Goal: Information Seeking & Learning: Learn about a topic

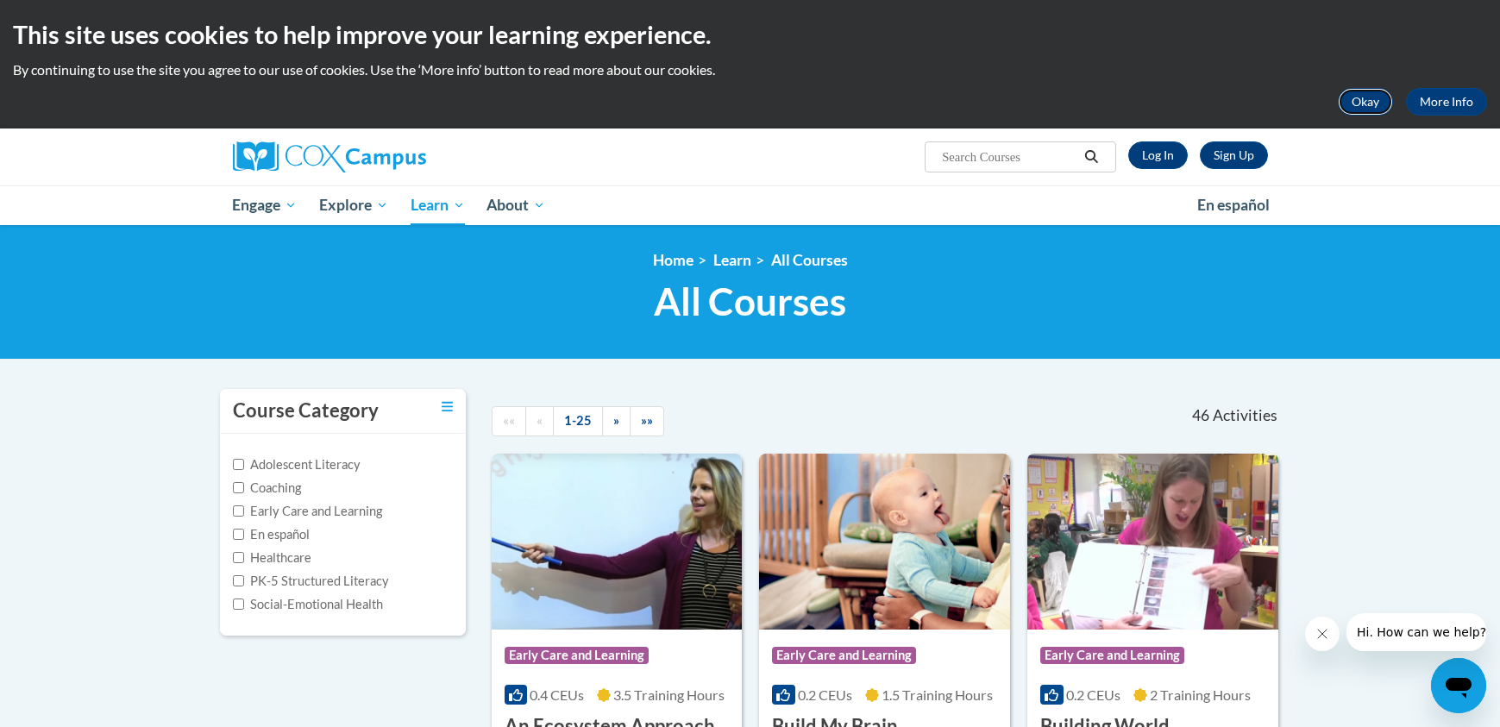
click at [1368, 103] on button "Okay" at bounding box center [1365, 102] width 55 height 28
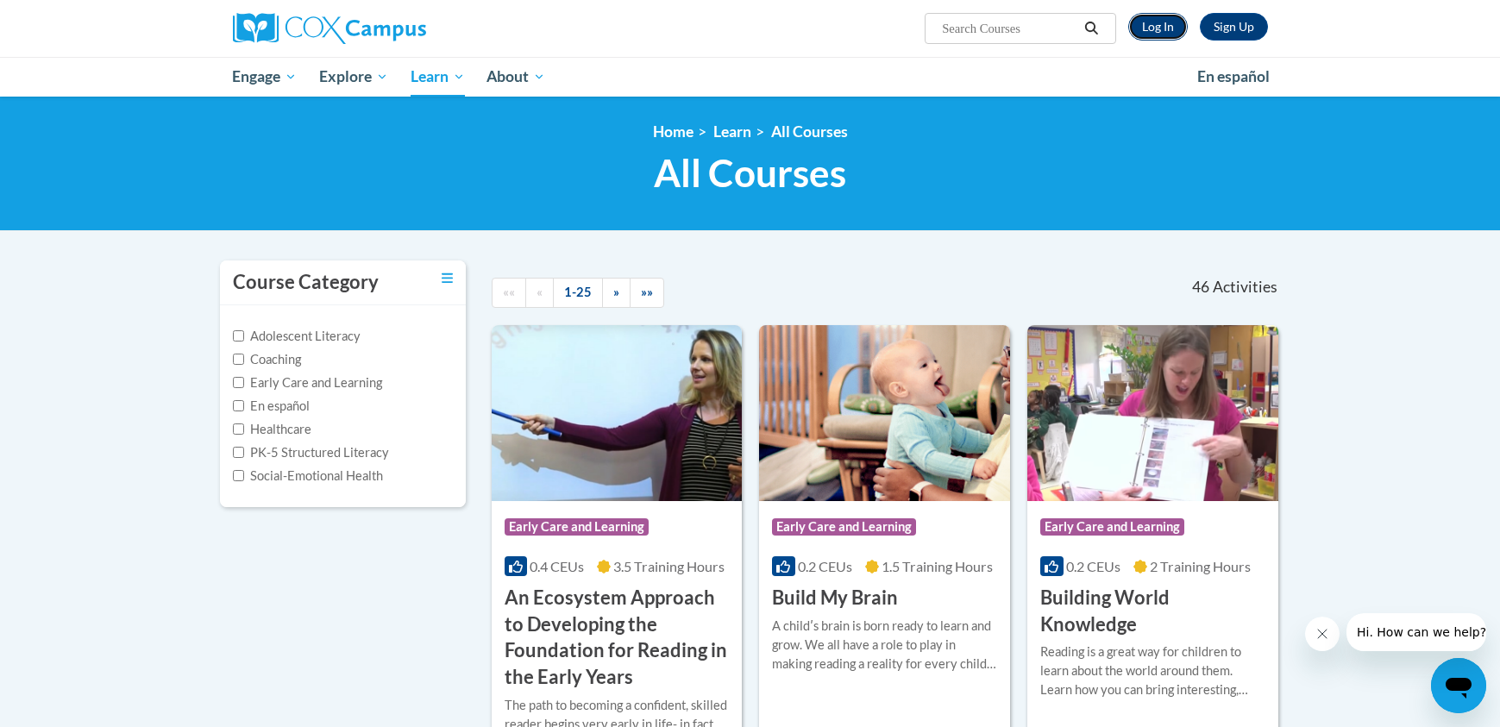
click at [1167, 24] on link "Log In" at bounding box center [1158, 27] width 60 height 28
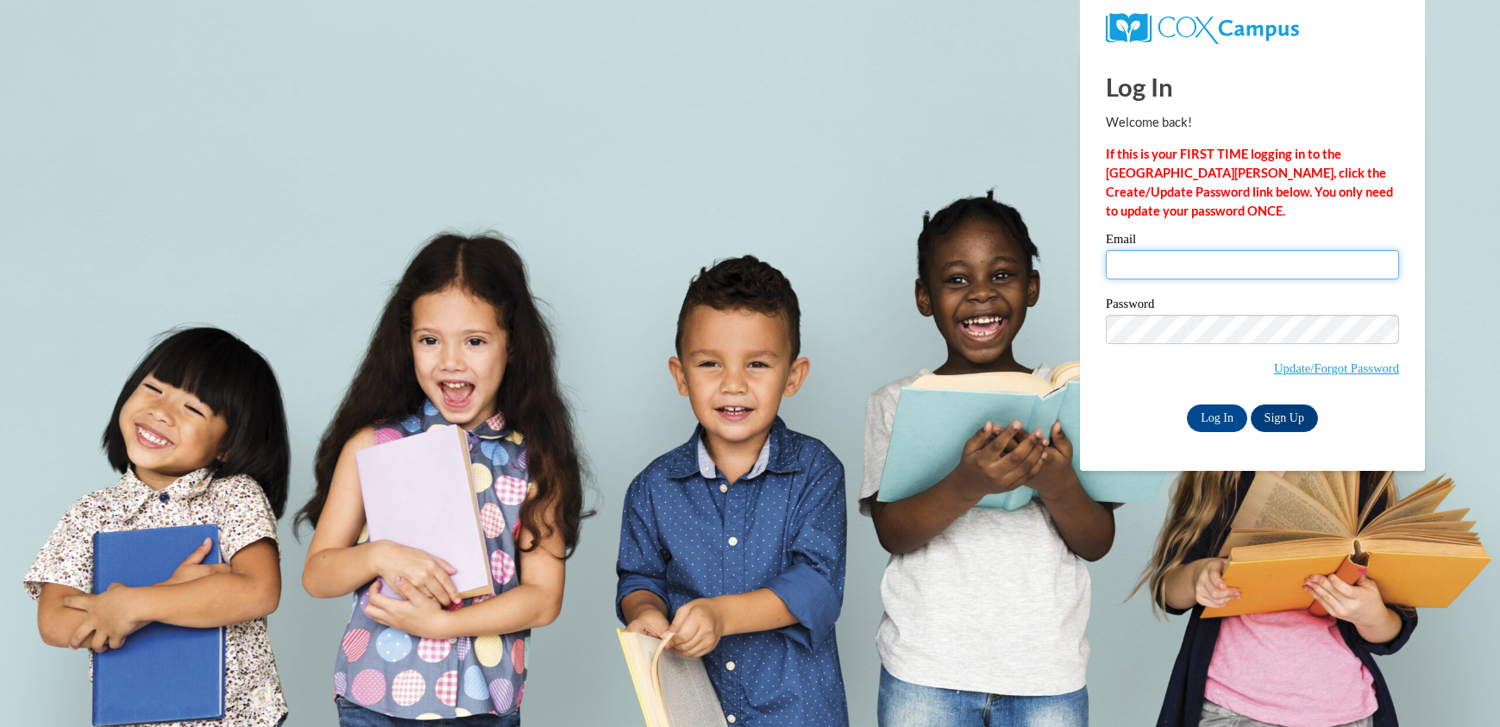
click at [1181, 268] on input "Email" at bounding box center [1252, 264] width 293 height 29
type input "kennethkohyx@gmail.com"
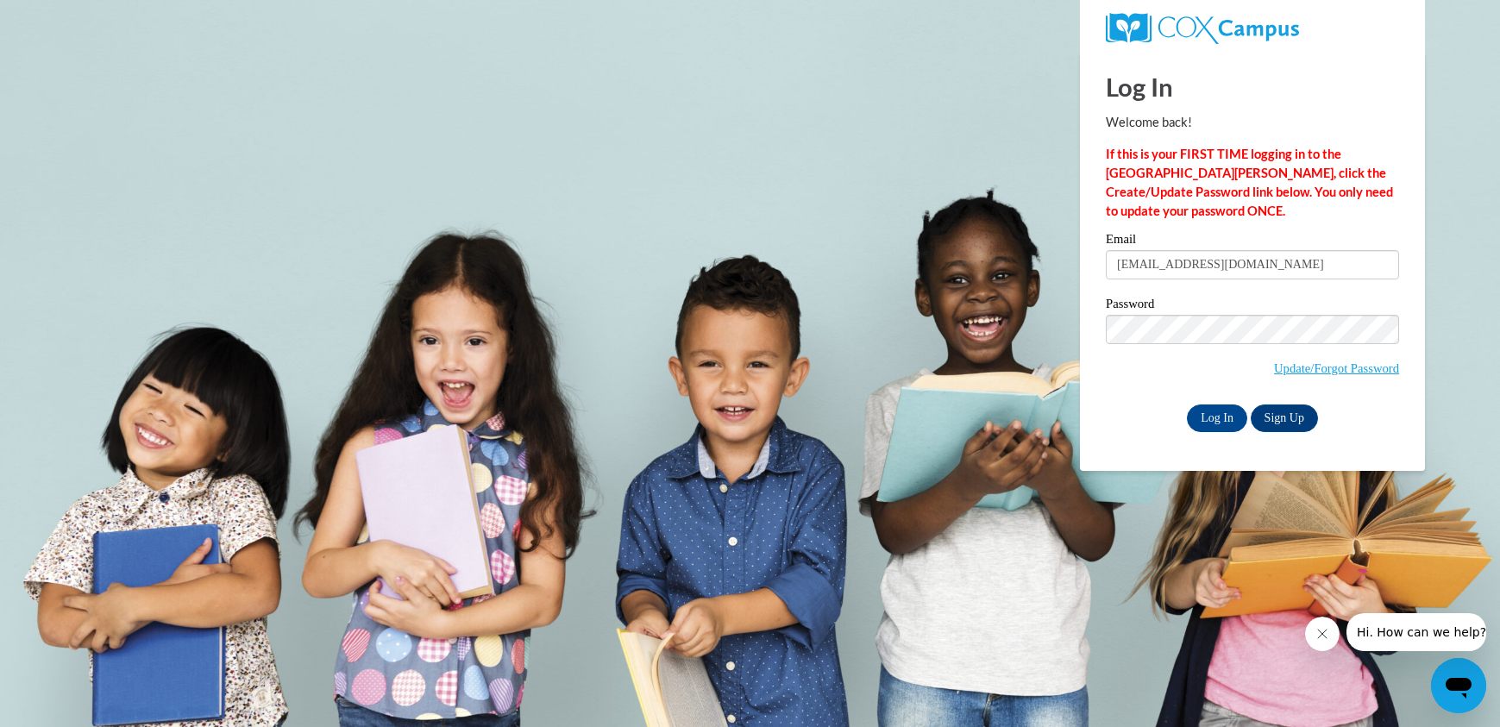
click at [1208, 430] on div "Log In Sign Up" at bounding box center [1252, 418] width 293 height 28
click at [1211, 425] on input "Log In" at bounding box center [1217, 418] width 60 height 28
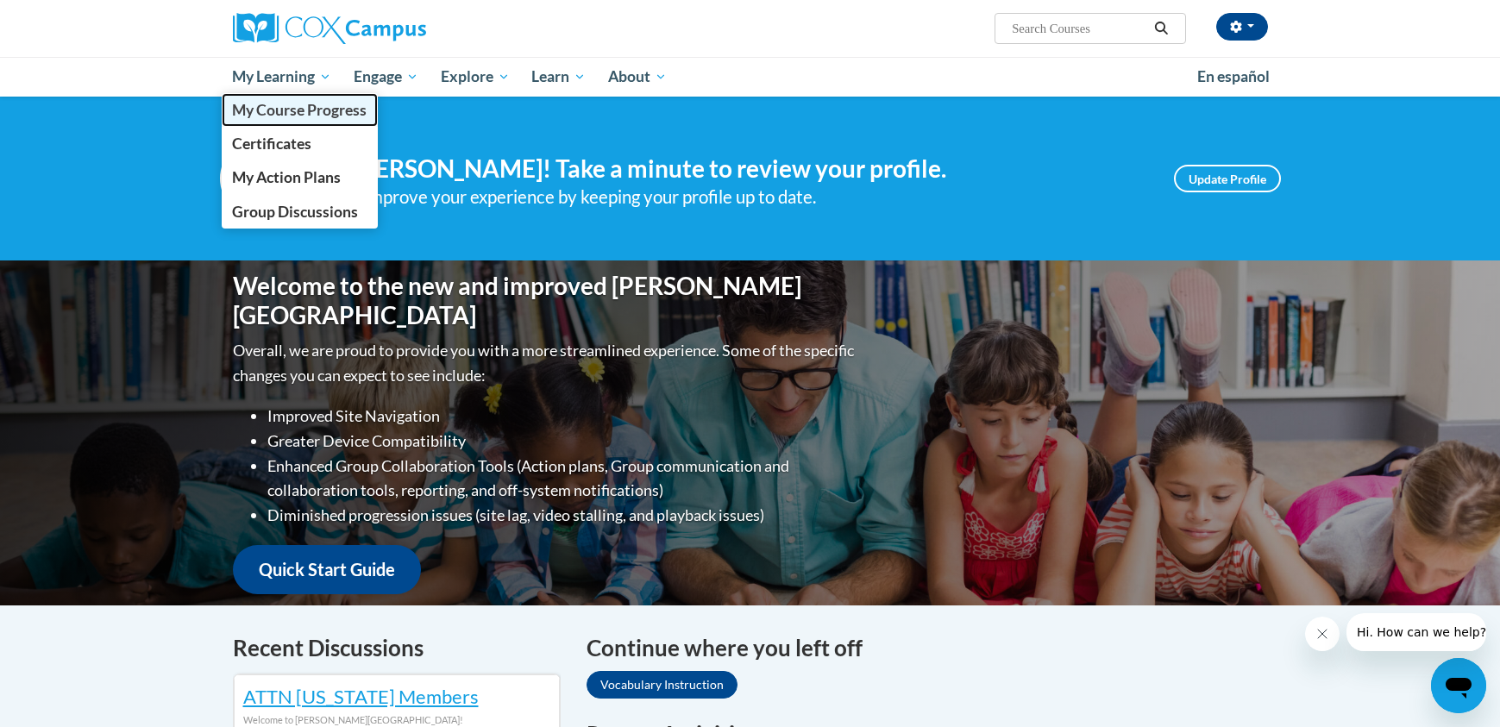
click at [304, 105] on span "My Course Progress" at bounding box center [299, 110] width 135 height 18
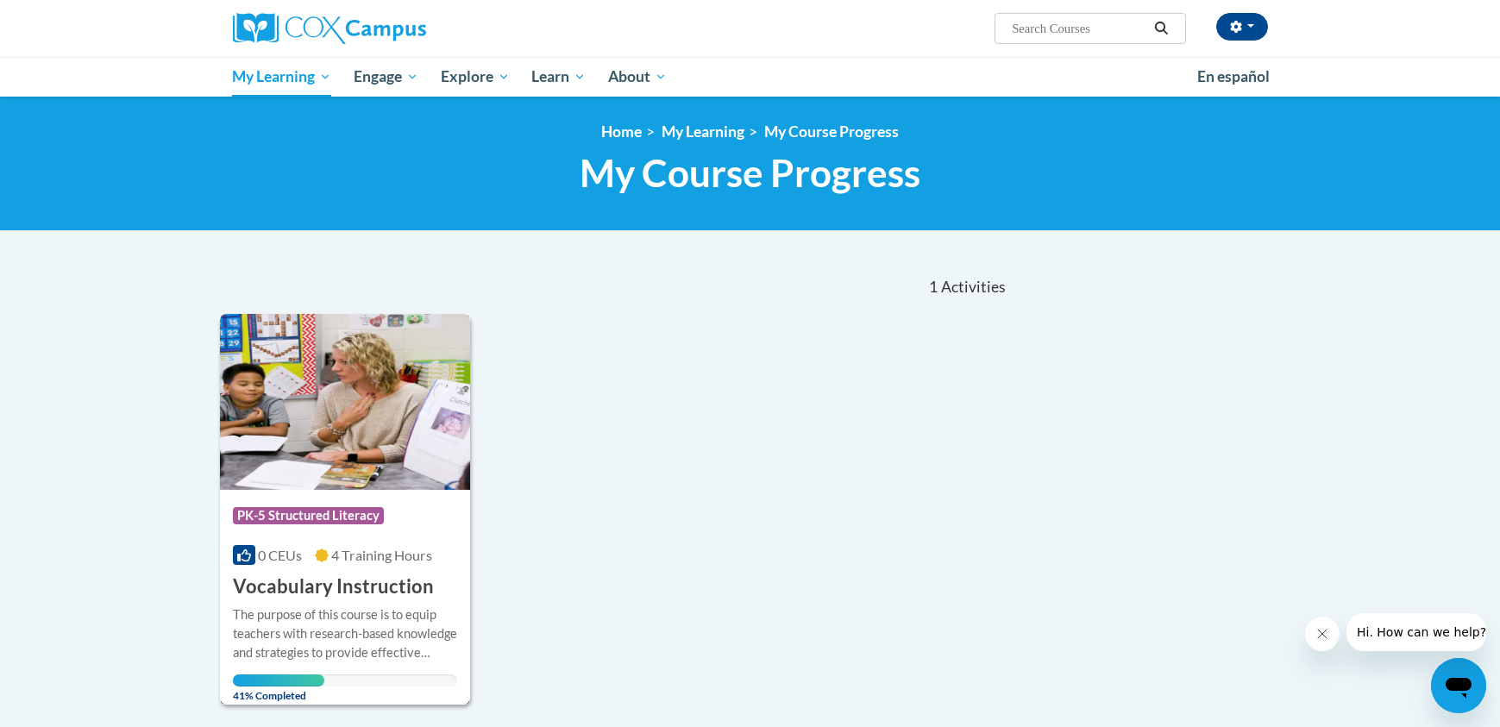
click at [363, 584] on h3 "Vocabulary Instruction" at bounding box center [333, 586] width 201 height 27
click at [386, 490] on div "Course Category: PK-5 Structured Literacy 0 CEUs 4 Training Hours COURSE Vocabu…" at bounding box center [345, 545] width 251 height 110
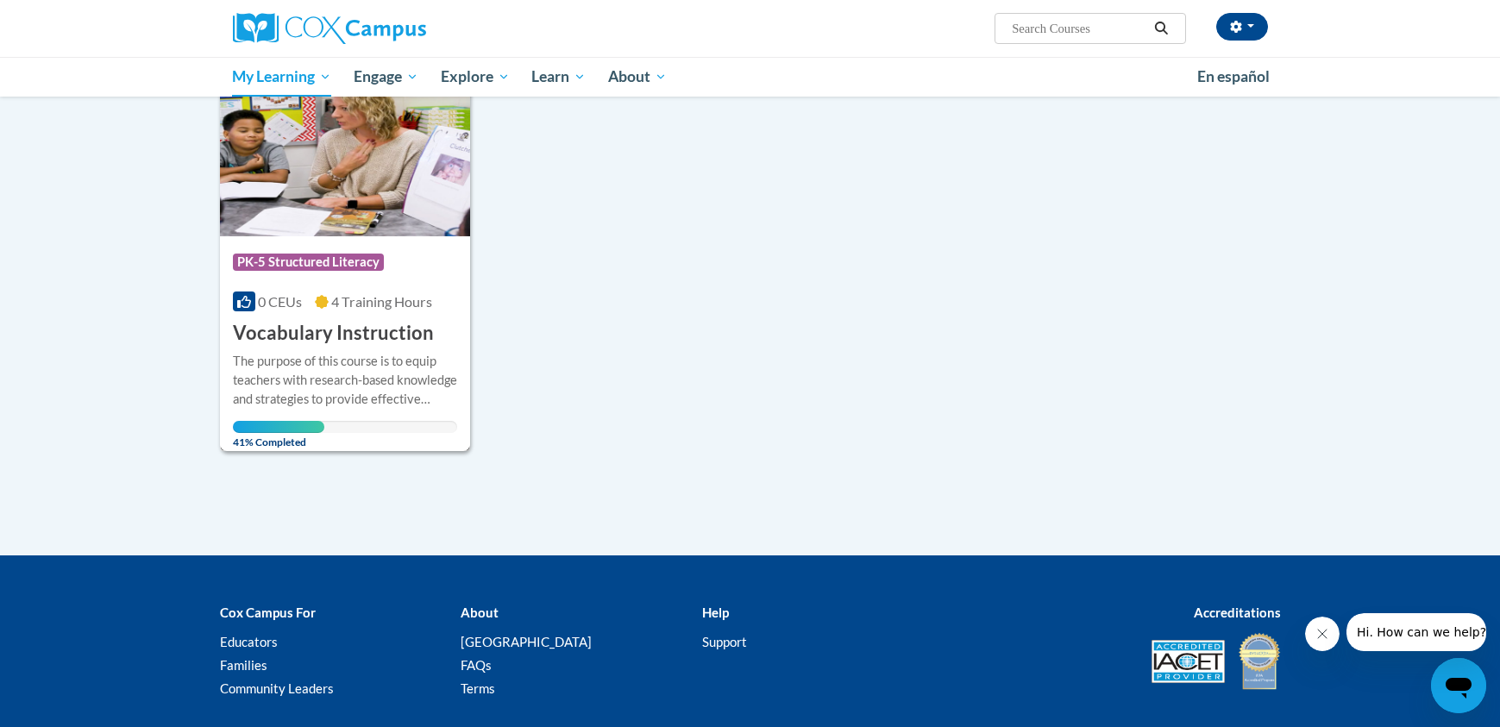
scroll to position [366, 0]
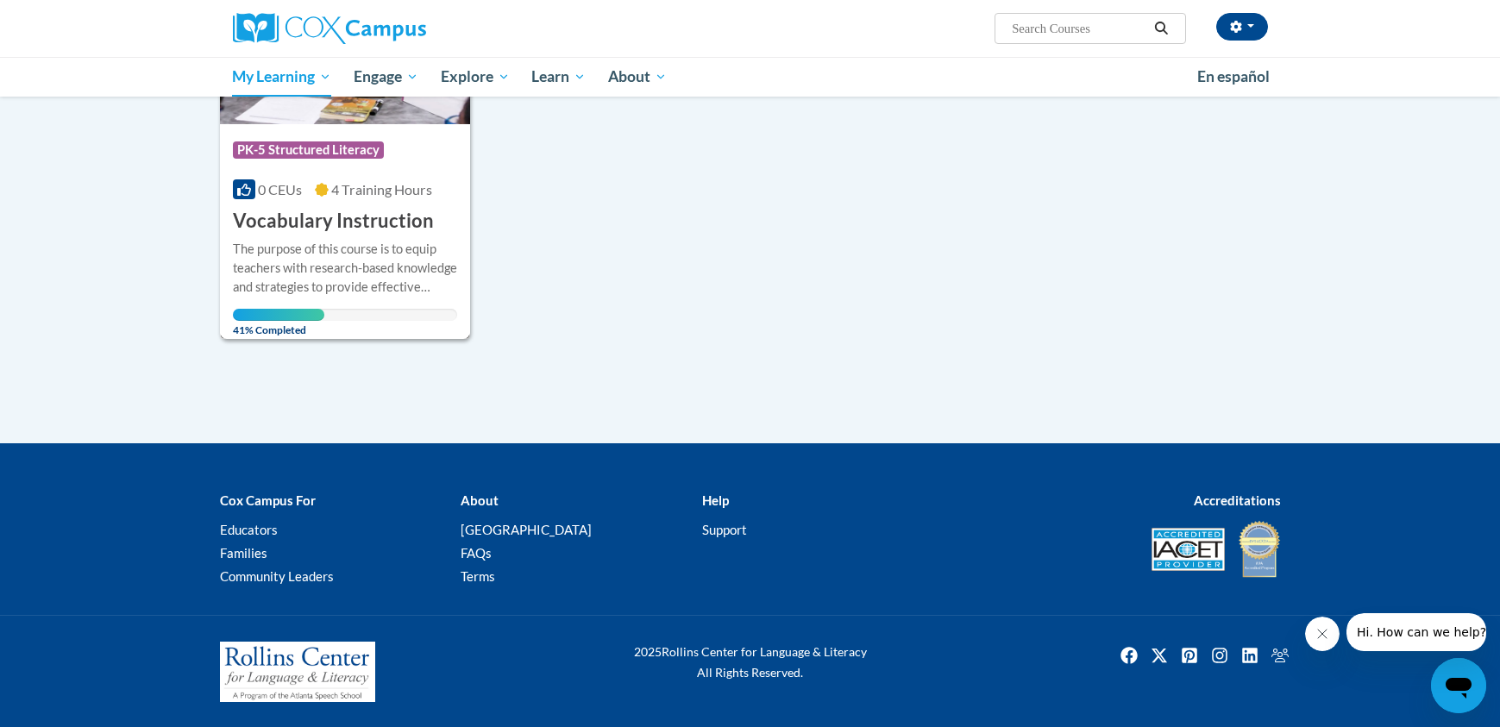
click at [373, 286] on div "The purpose of this course is to equip teachers with research-based knowledge a…" at bounding box center [345, 268] width 225 height 57
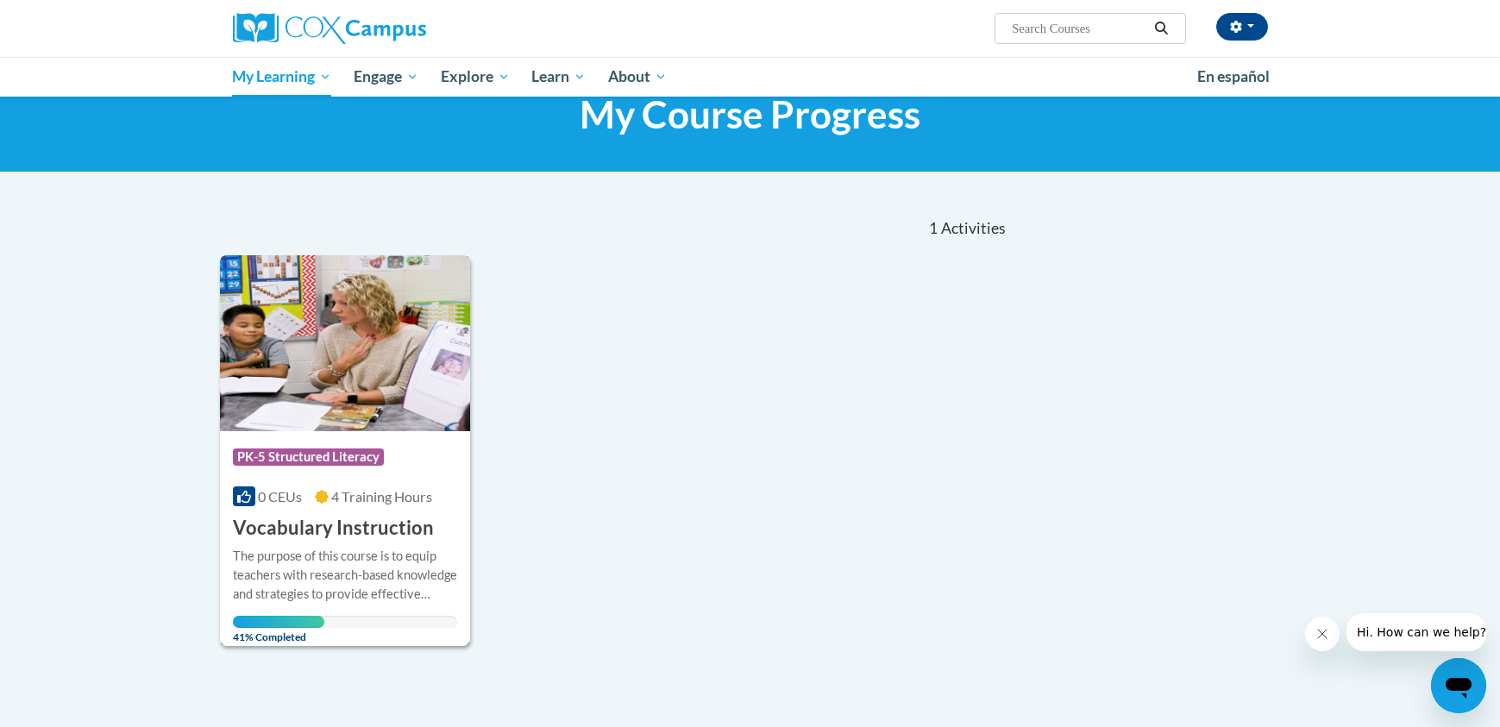
scroll to position [0, 0]
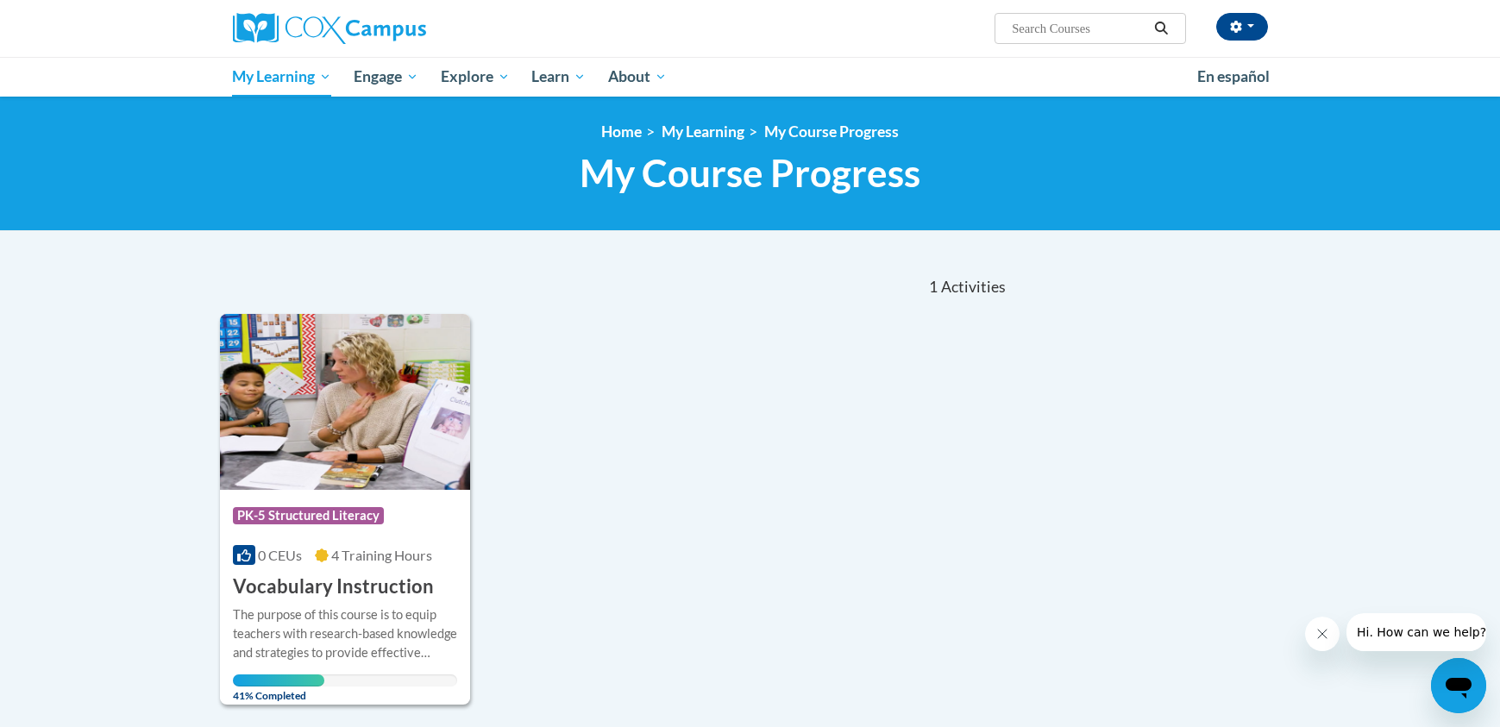
click at [1322, 634] on icon "Close message from company" at bounding box center [1322, 634] width 14 height 14
click at [375, 388] on img at bounding box center [345, 402] width 251 height 176
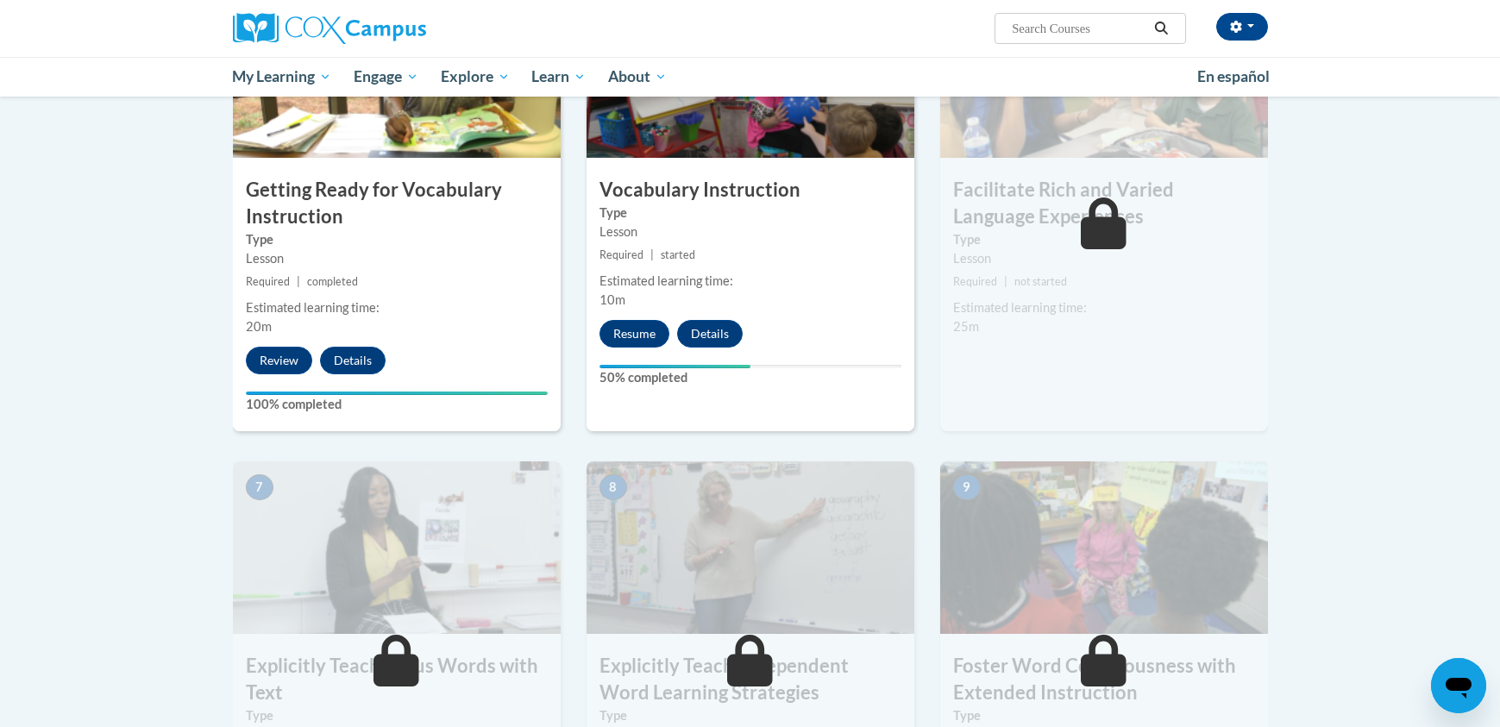
scroll to position [961, 0]
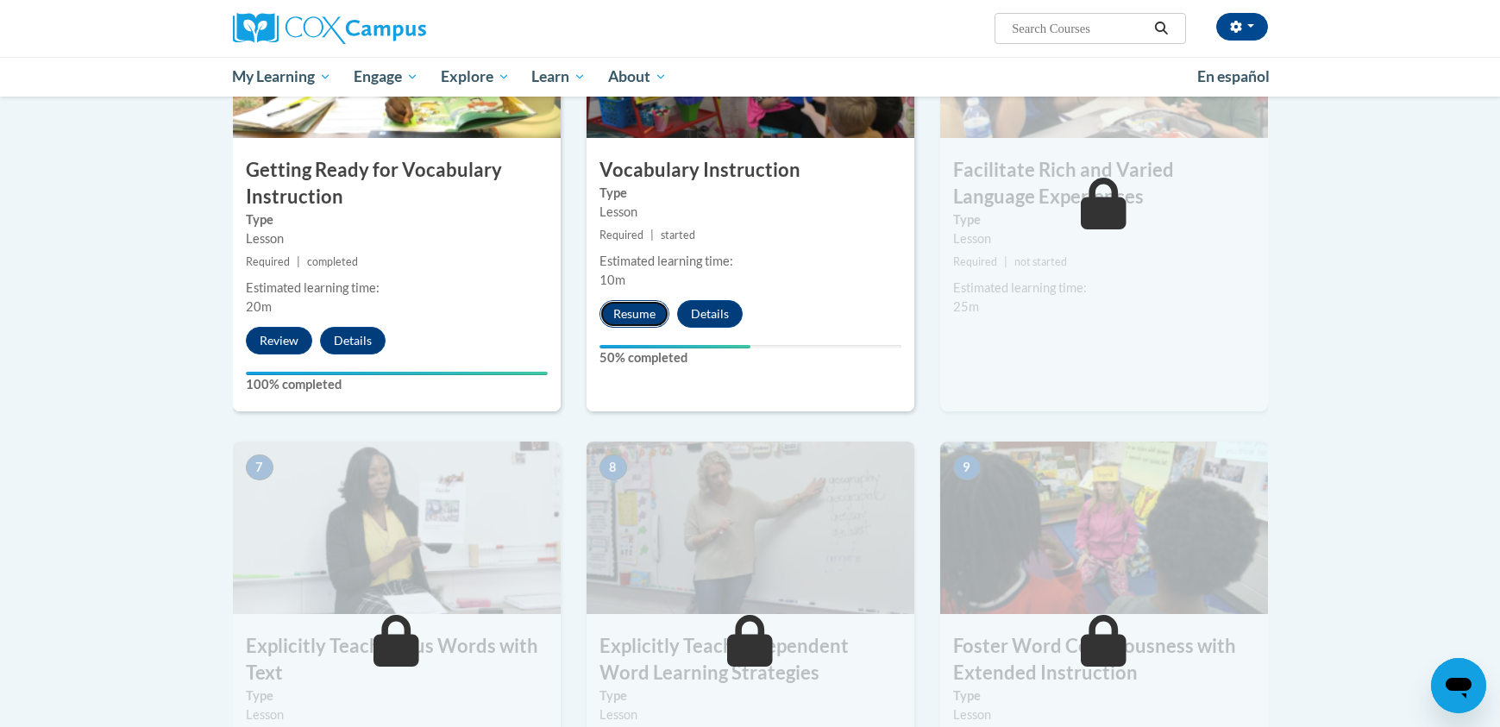
click at [655, 318] on button "Resume" at bounding box center [634, 314] width 70 height 28
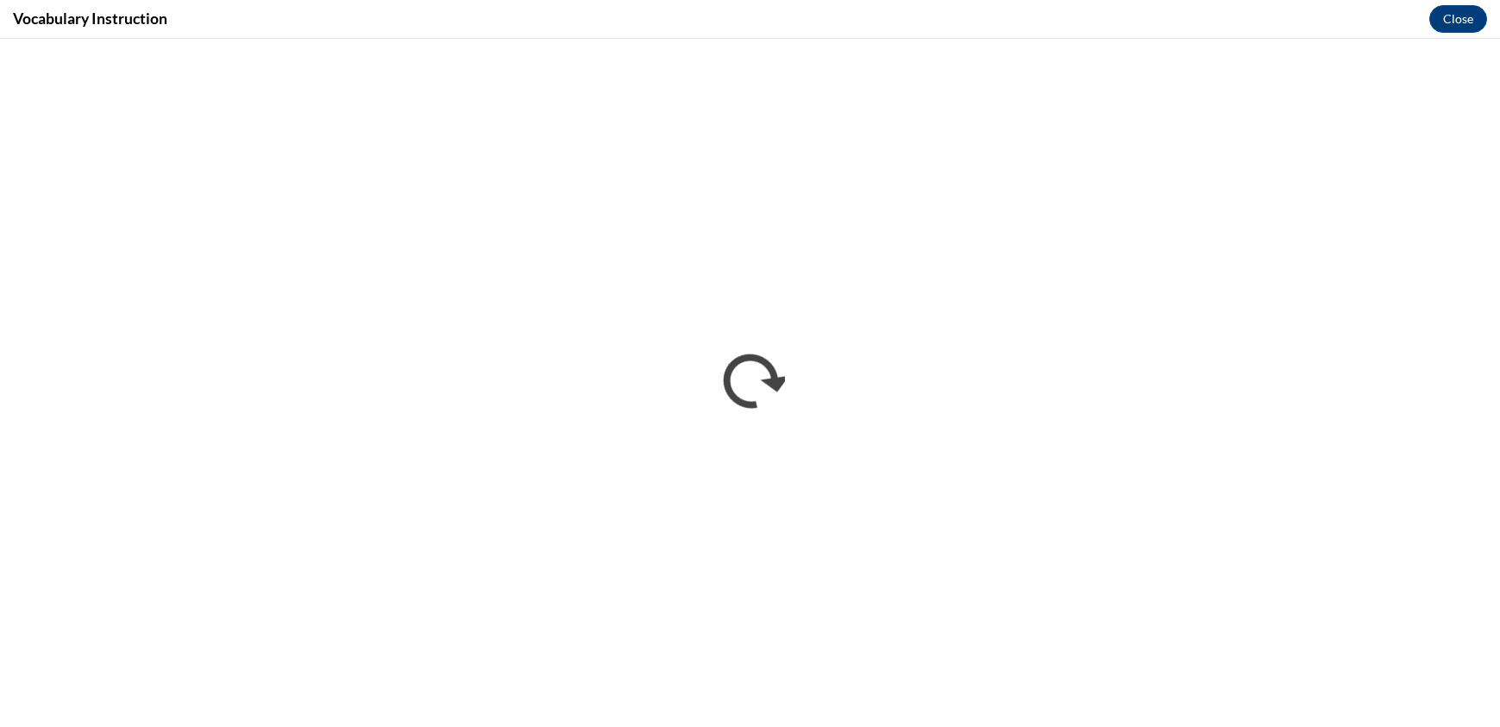
scroll to position [0, 0]
